Goal: Information Seeking & Learning: Check status

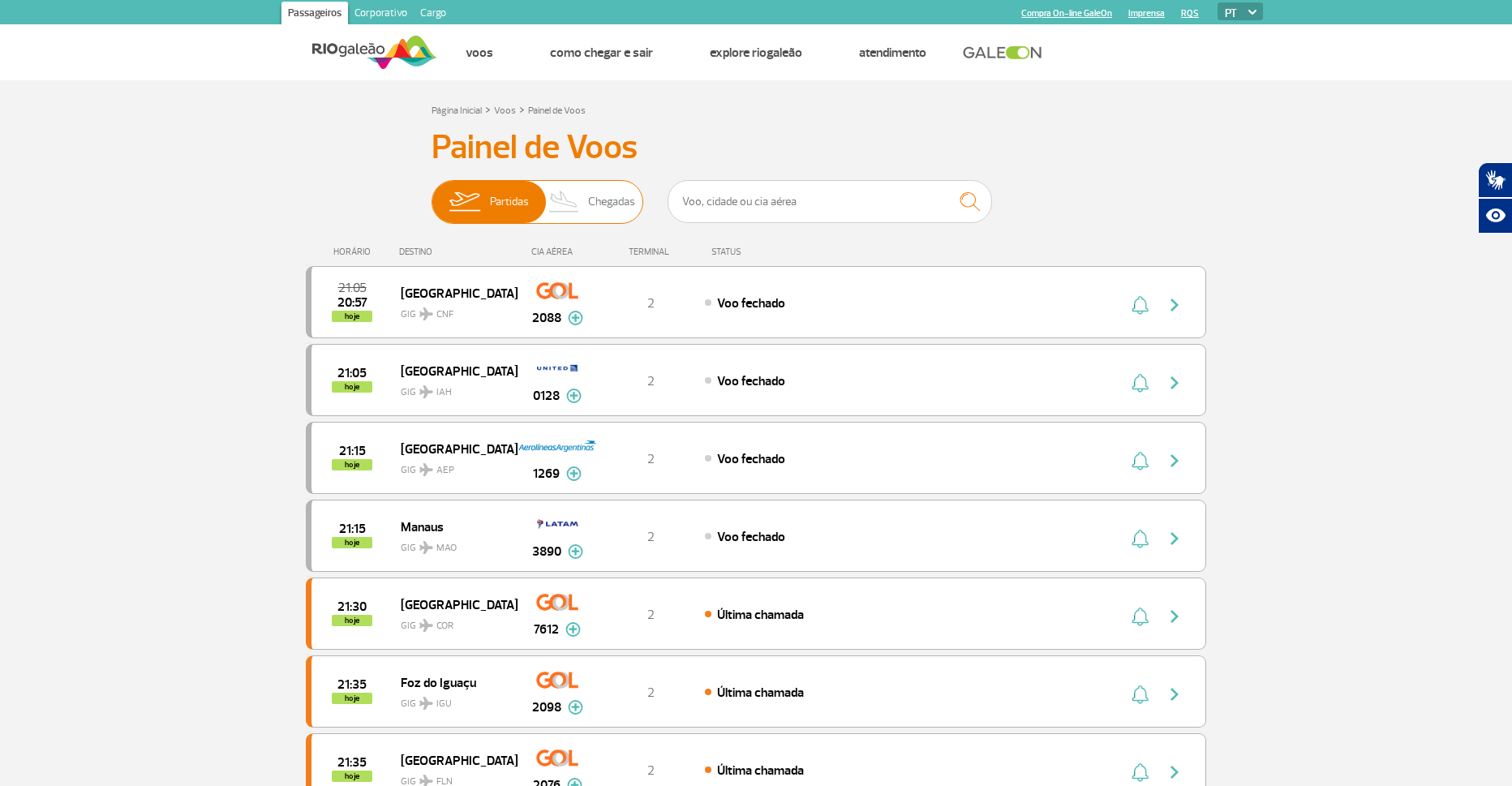
click at [596, 204] on span "Chegadas" at bounding box center [611, 203] width 47 height 43
click at [432, 194] on input "Partidas Chegadas" at bounding box center [432, 194] width 0 height 0
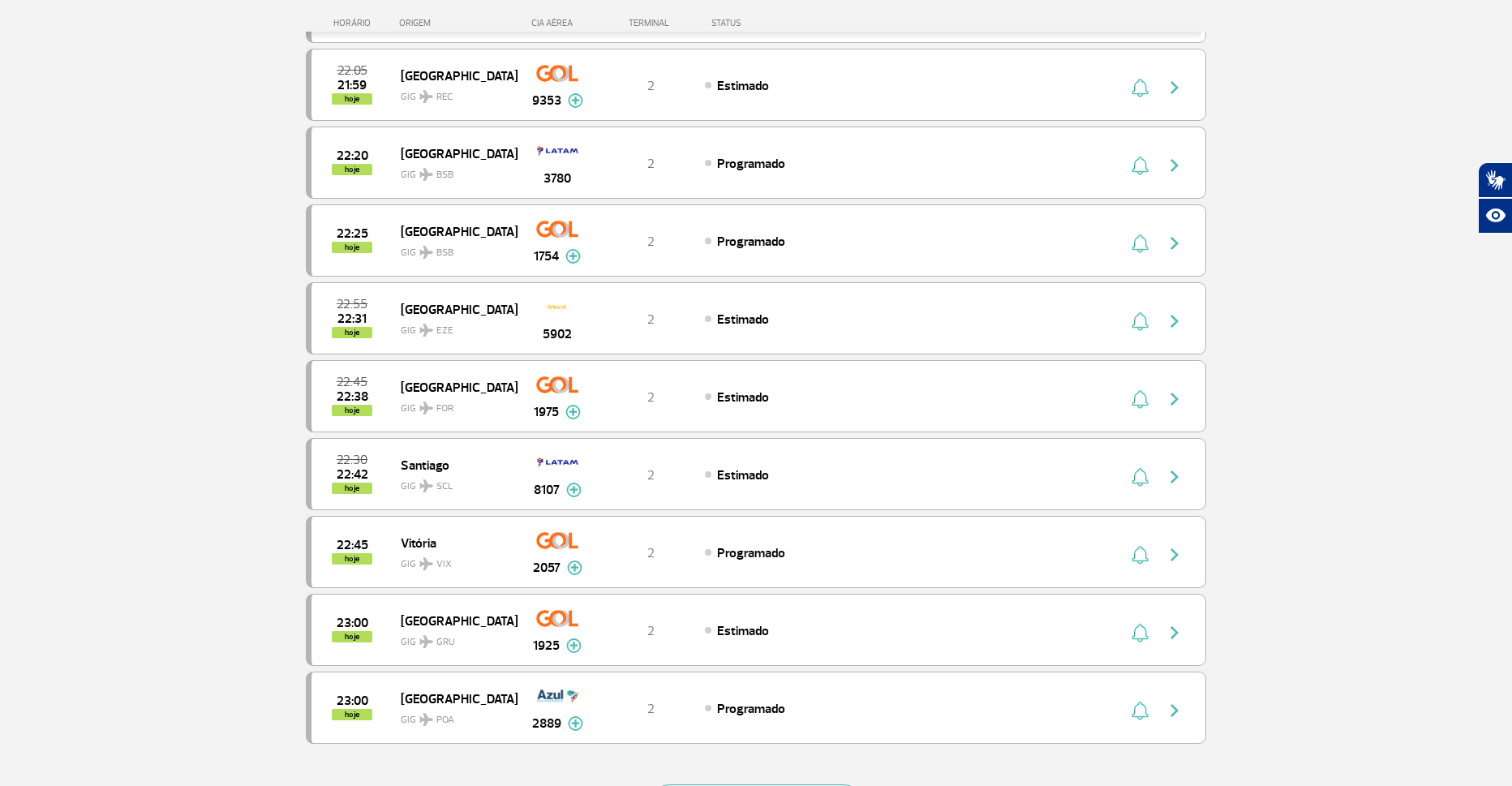
scroll to position [1411, 0]
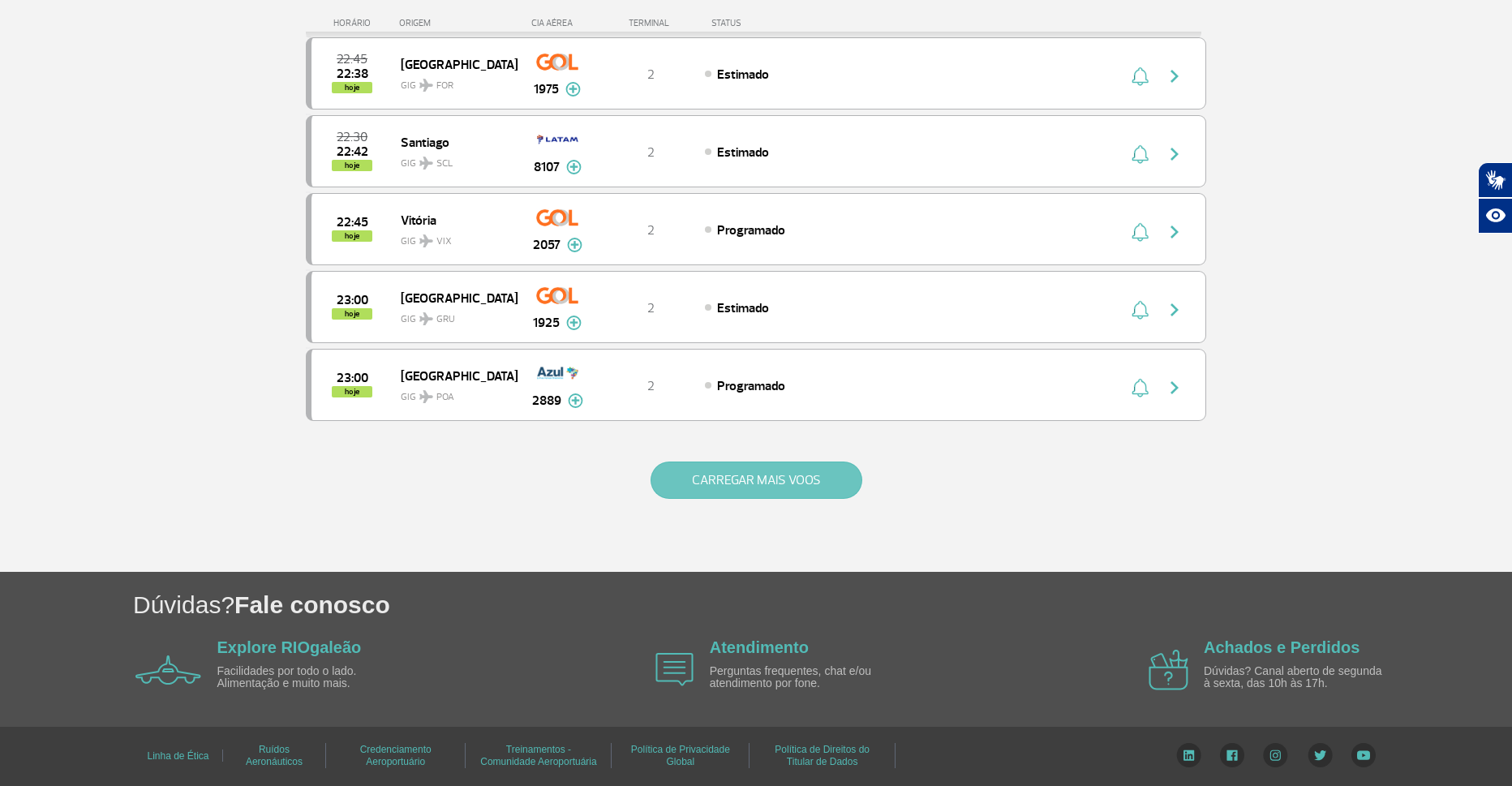
click at [745, 473] on button "CARREGAR MAIS VOOS" at bounding box center [756, 480] width 212 height 37
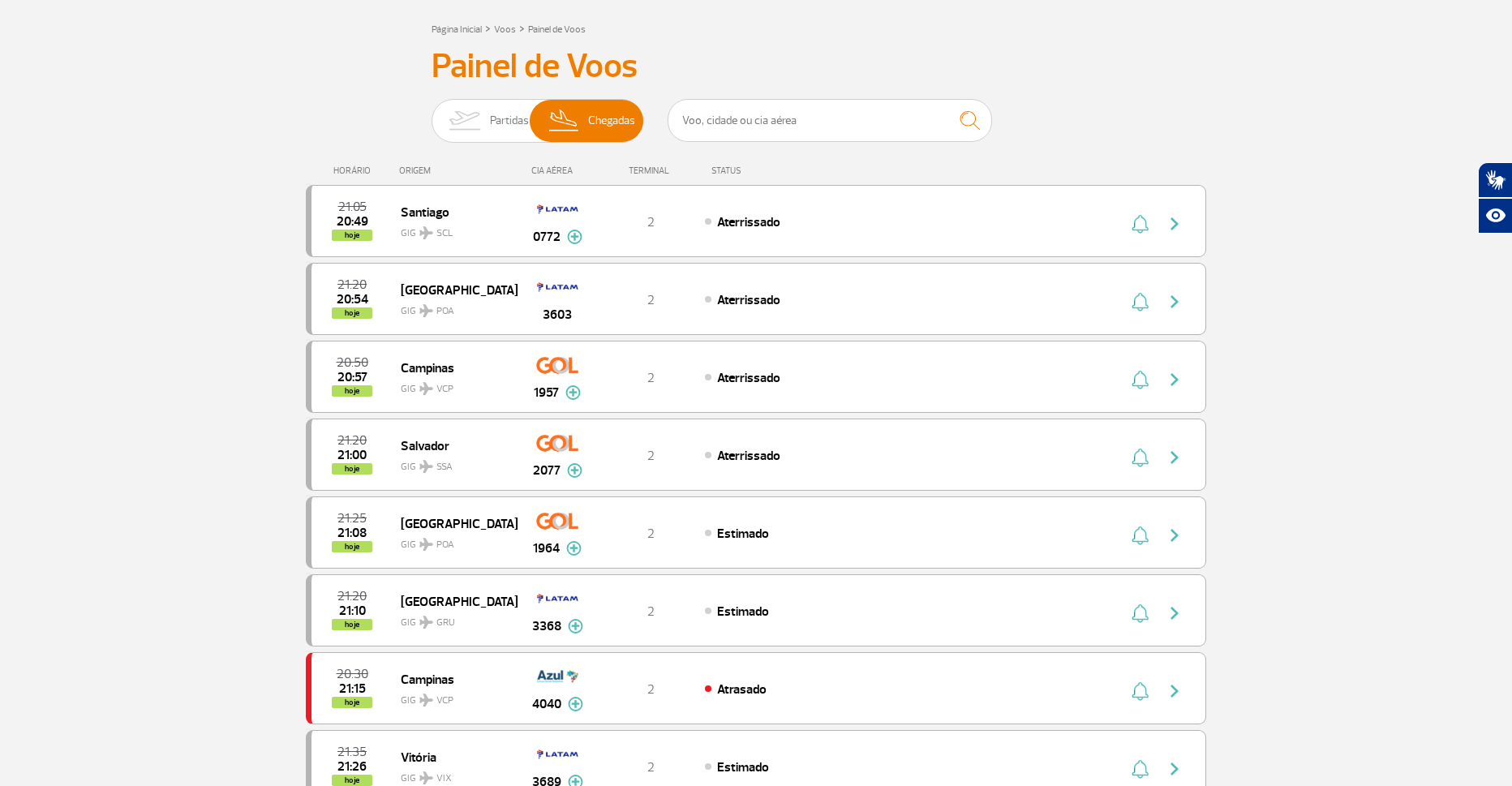
scroll to position [0, 0]
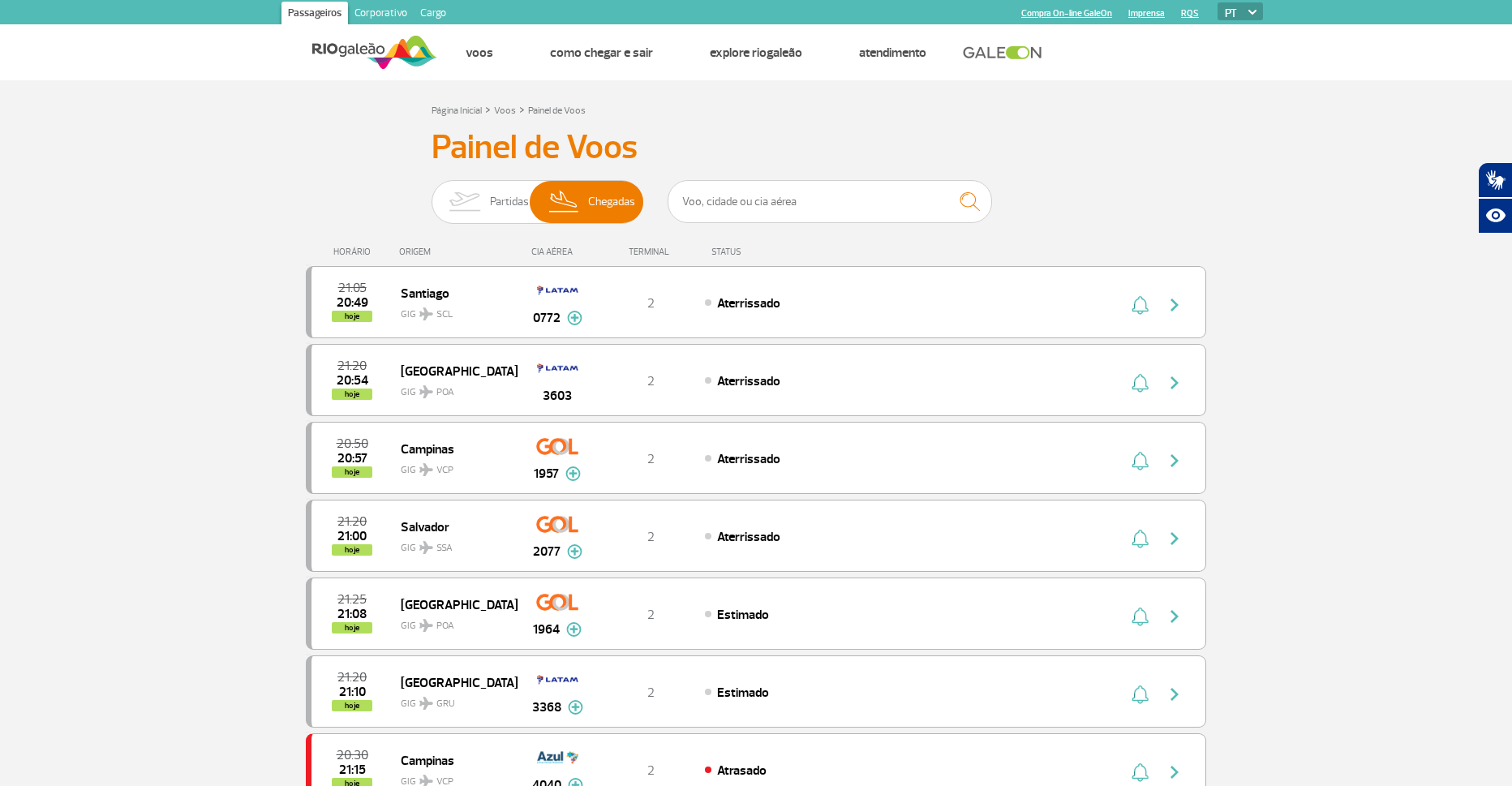
click at [375, 11] on link "Corporativo" at bounding box center [380, 15] width 66 height 26
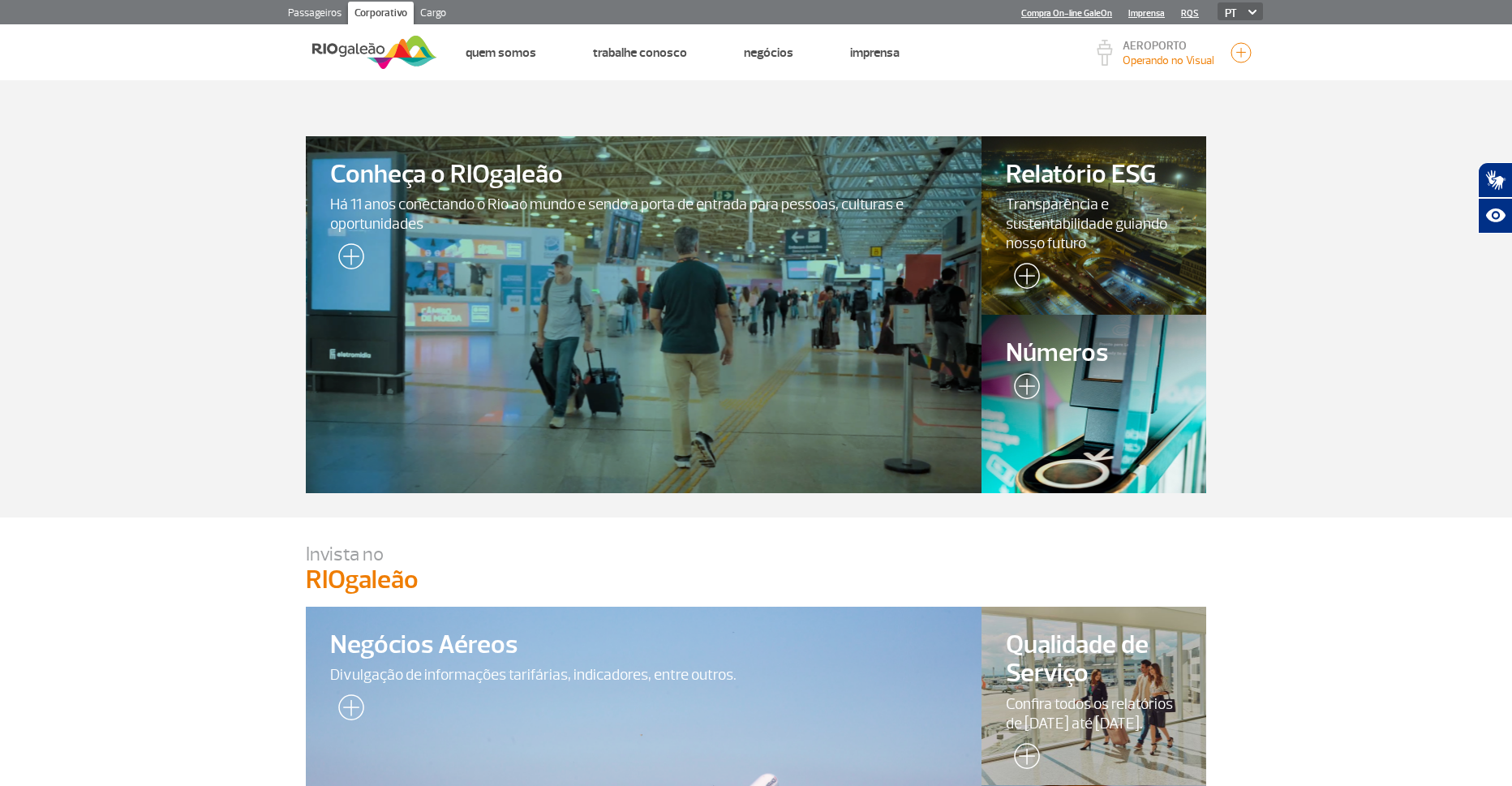
click at [431, 9] on link "Cargo" at bounding box center [433, 15] width 39 height 26
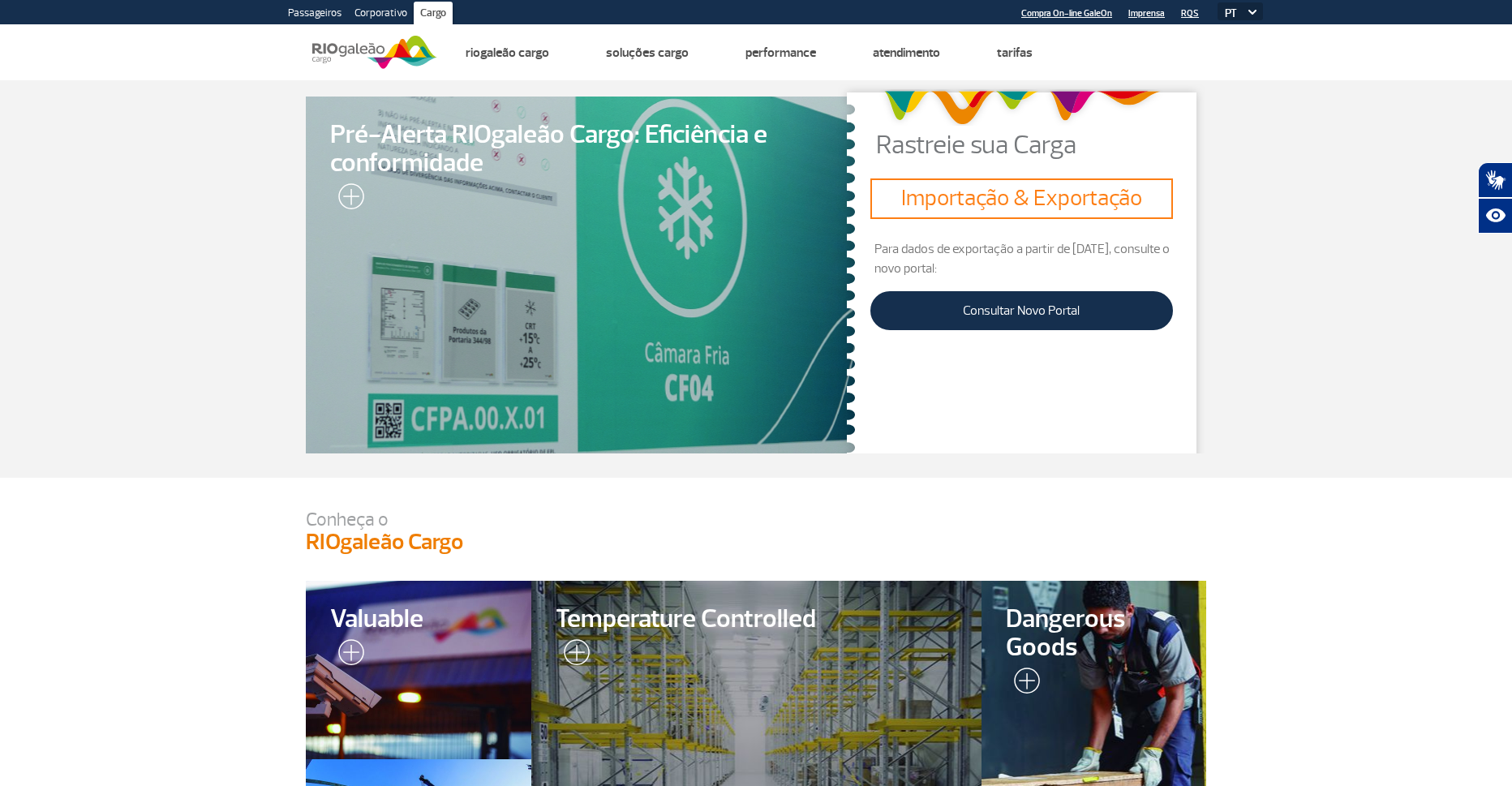
click at [312, 12] on link "Passageiros" at bounding box center [314, 15] width 67 height 26
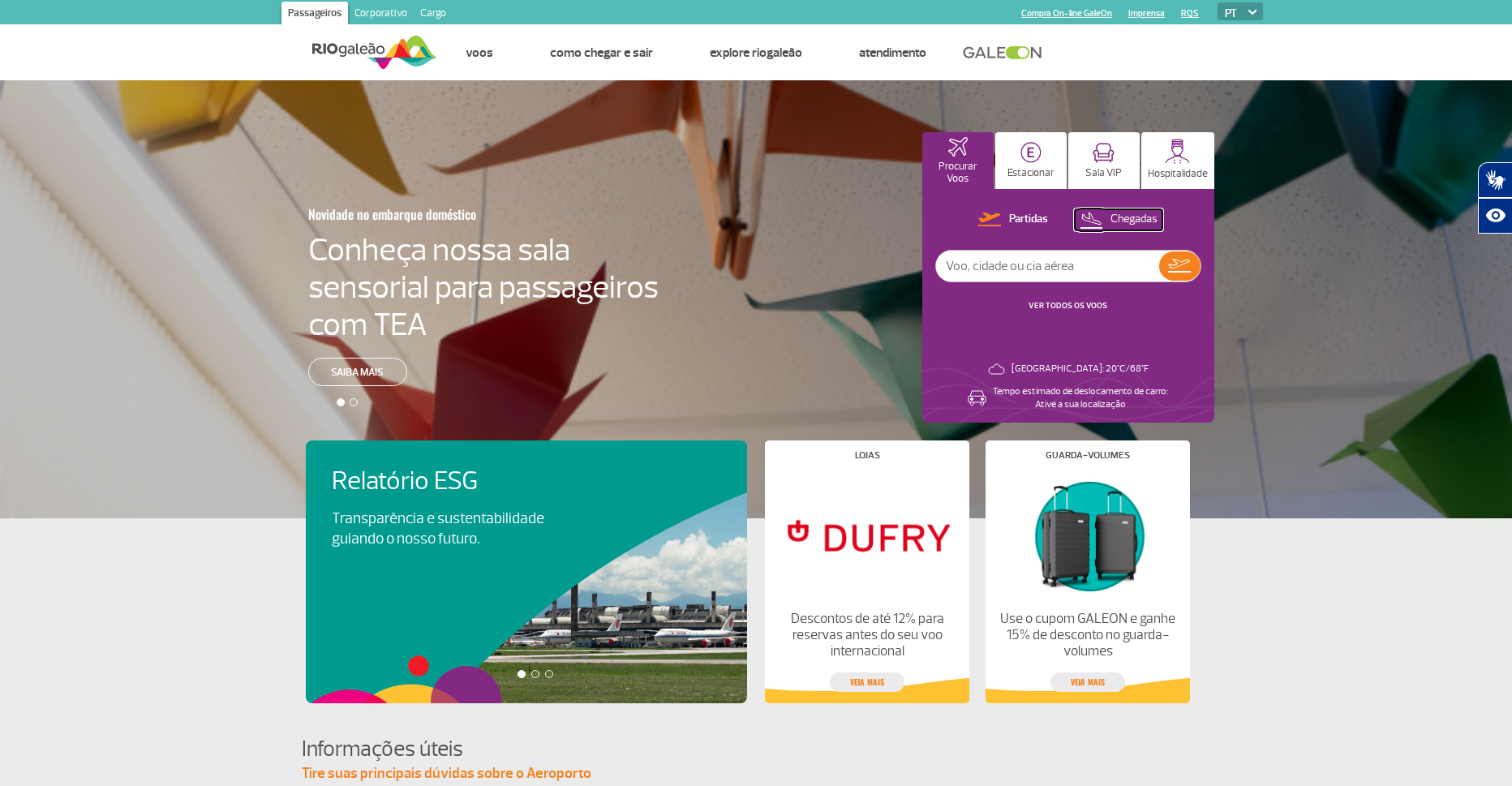
click at [1118, 220] on p "Chegadas" at bounding box center [1134, 219] width 47 height 16
click at [1076, 309] on link "VER TODOS OS VOOS" at bounding box center [1067, 305] width 79 height 10
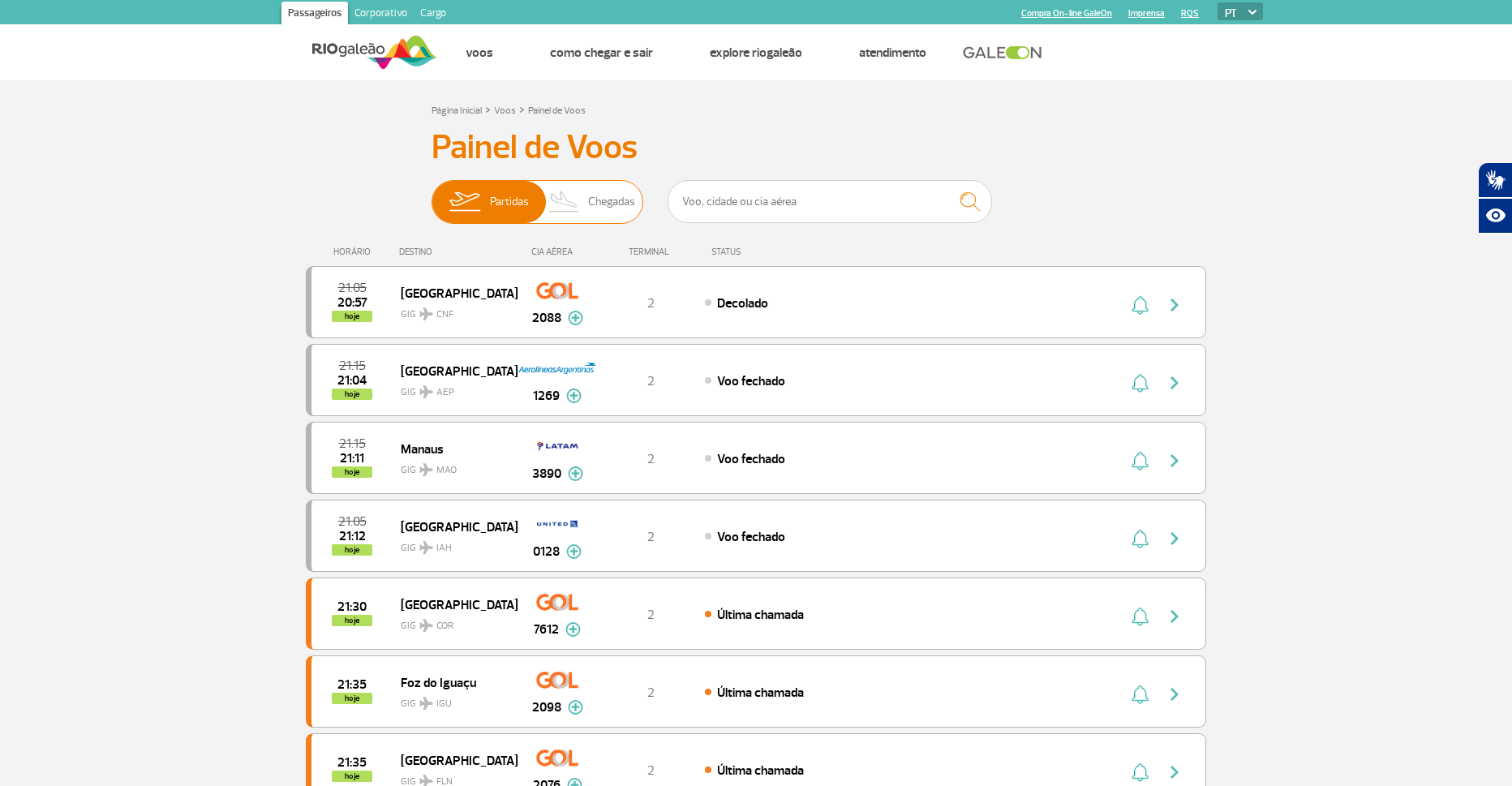
click at [608, 205] on span "Chegadas" at bounding box center [611, 203] width 47 height 43
click at [432, 194] on input "Partidas Chegadas" at bounding box center [432, 194] width 0 height 0
